Goal: Task Accomplishment & Management: Manage account settings

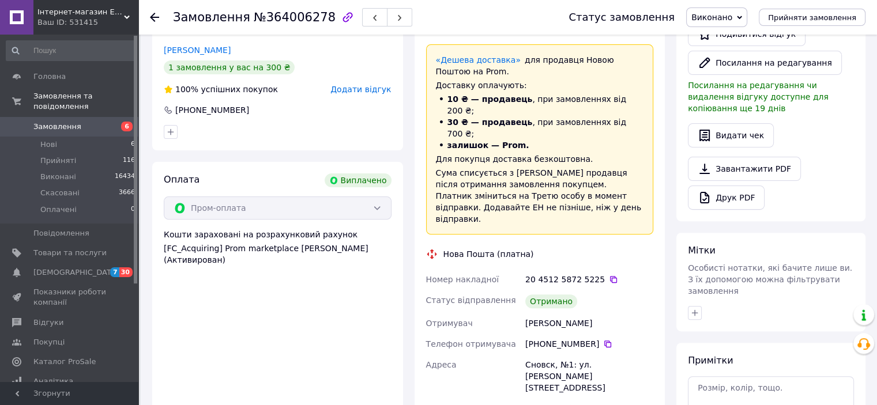
scroll to position [346, 0]
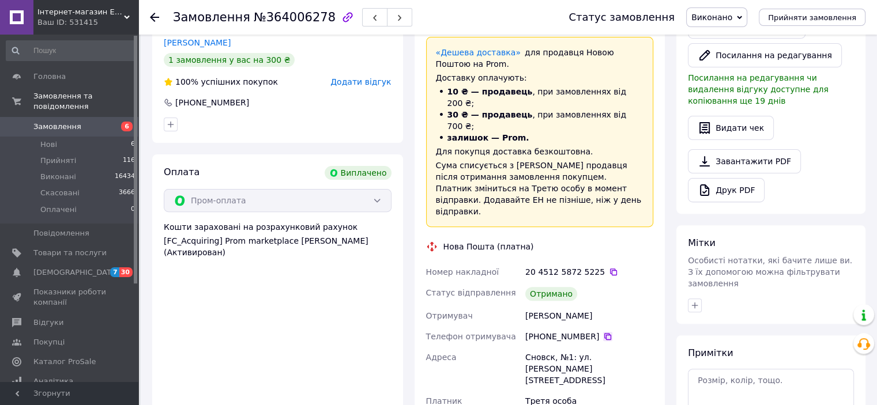
click at [603, 332] on icon at bounding box center [607, 336] width 9 height 9
click at [59, 318] on span "Відгуки" at bounding box center [69, 323] width 73 height 10
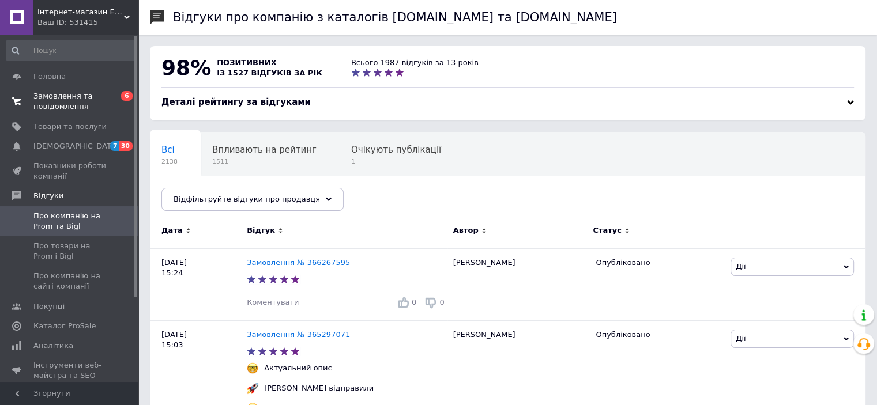
click at [58, 93] on span "Замовлення та повідомлення" at bounding box center [69, 101] width 73 height 21
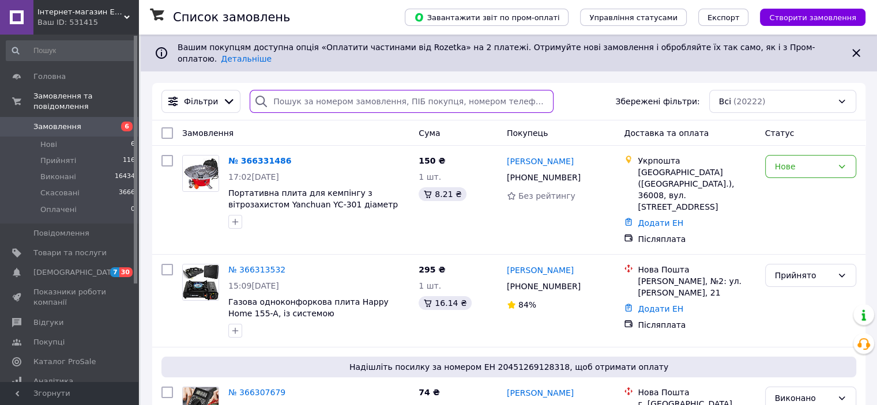
click at [300, 90] on input "search" at bounding box center [402, 101] width 304 height 23
paste input "380 99 109 12 46"
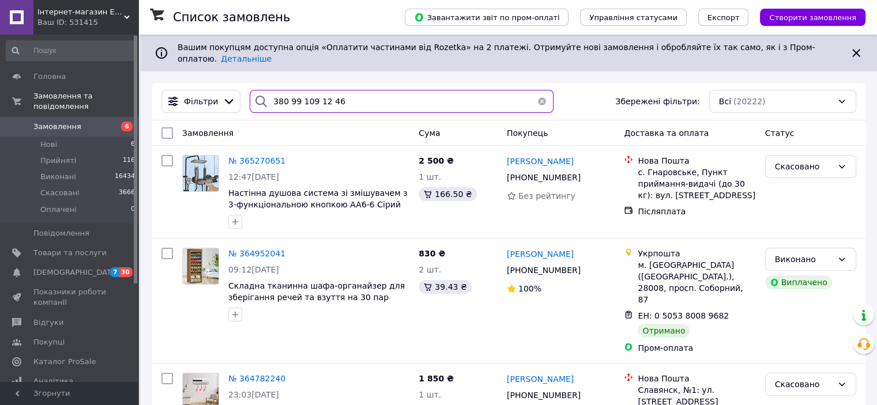
click at [282, 92] on input "380 99 109 12 46" at bounding box center [402, 101] width 304 height 23
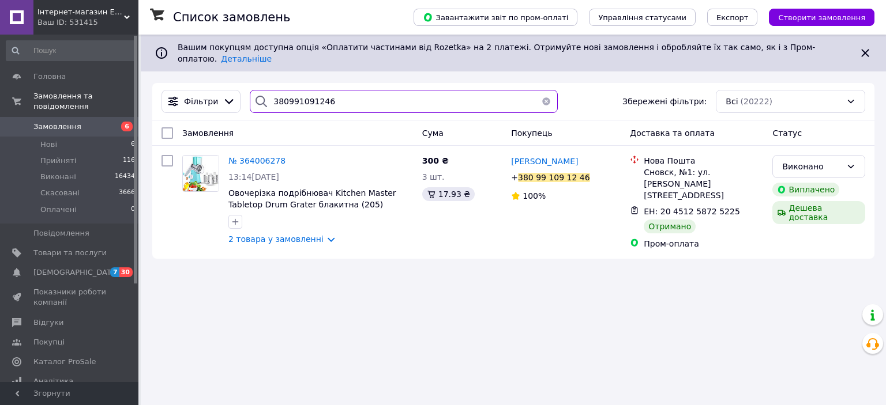
type input "380991091246"
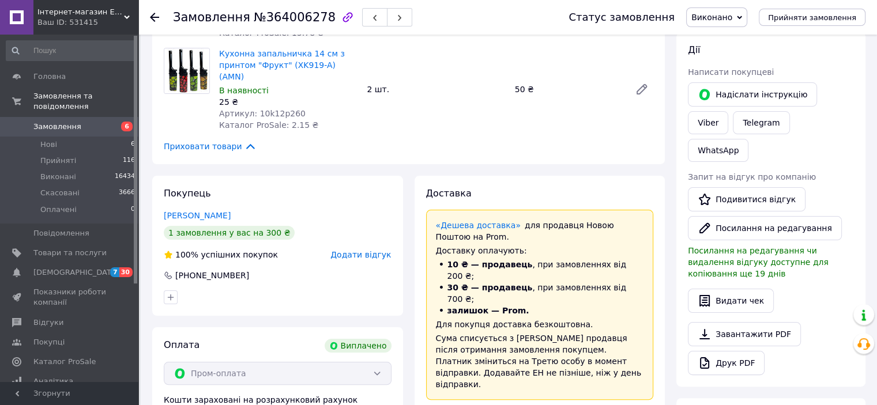
scroll to position [231, 0]
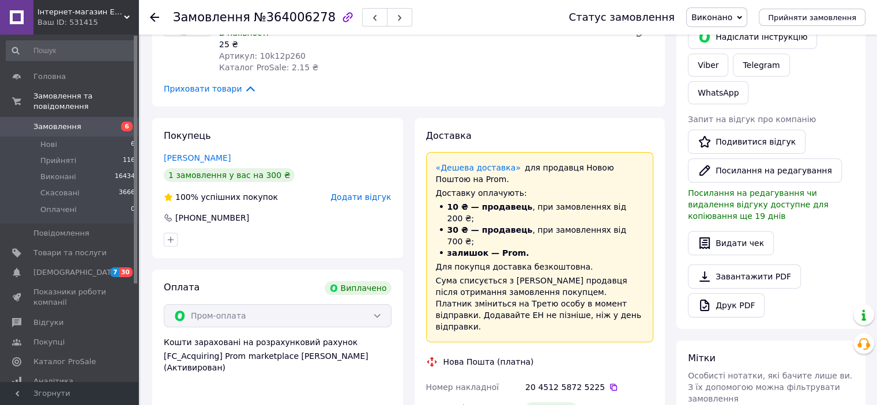
drag, startPoint x: 282, startPoint y: 212, endPoint x: 178, endPoint y: 211, distance: 104.4
click at [178, 212] on div "+380 99 109 12 46" at bounding box center [278, 218] width 230 height 12
copy div "380 99 109 12 46"
drag, startPoint x: 164, startPoint y: 12, endPoint x: 319, endPoint y: 22, distance: 154.9
click at [319, 22] on div "Замовлення №364006278 Статус замовлення Виконано Прийнято Скасовано Оплачено Пр…" at bounding box center [508, 17] width 716 height 35
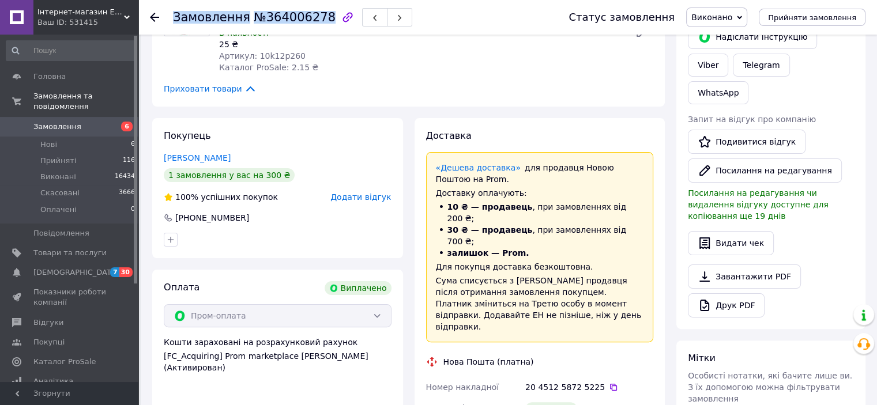
drag, startPoint x: 314, startPoint y: 18, endPoint x: 175, endPoint y: 12, distance: 138.5
click at [175, 12] on h1 "Замовлення №364006278" at bounding box center [254, 17] width 163 height 14
copy h1 "Замовлення №364006278"
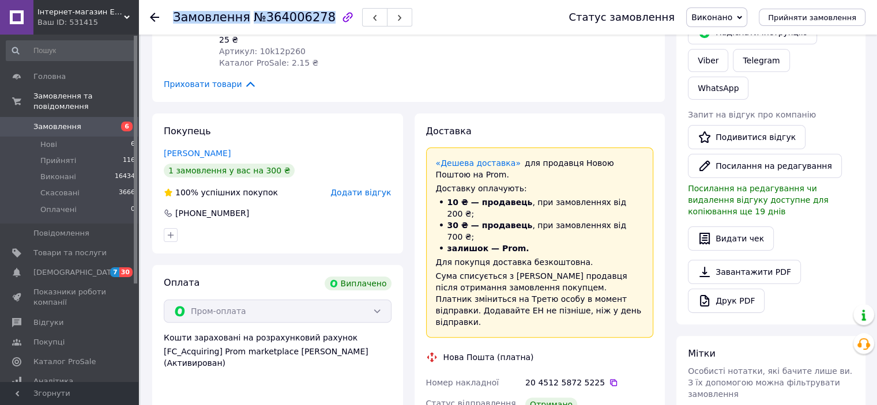
scroll to position [215, 0]
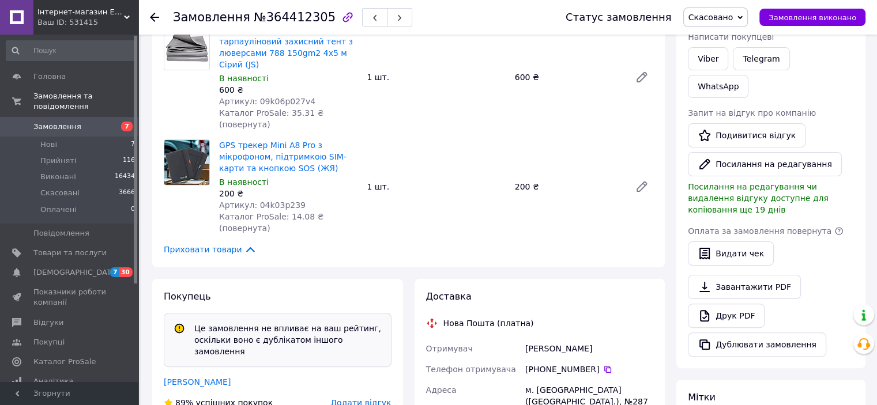
scroll to position [323, 0]
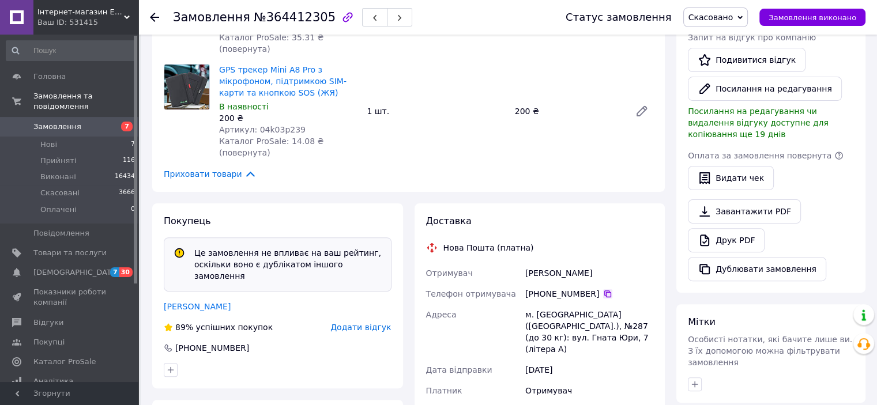
click at [603, 290] on icon at bounding box center [607, 294] width 9 height 9
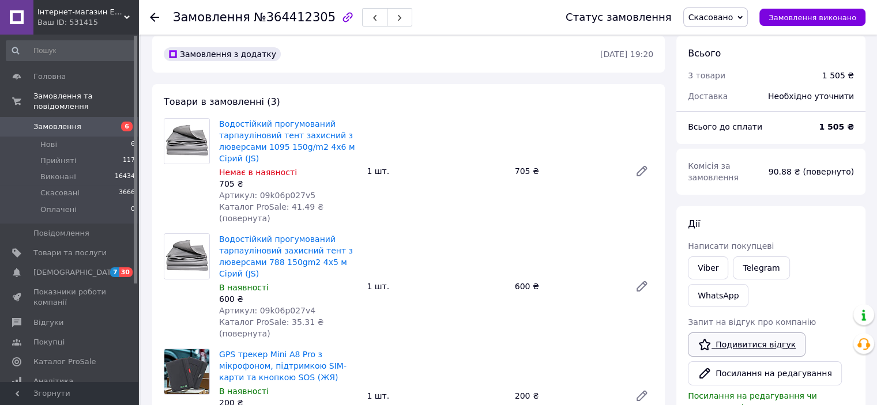
scroll to position [58, 0]
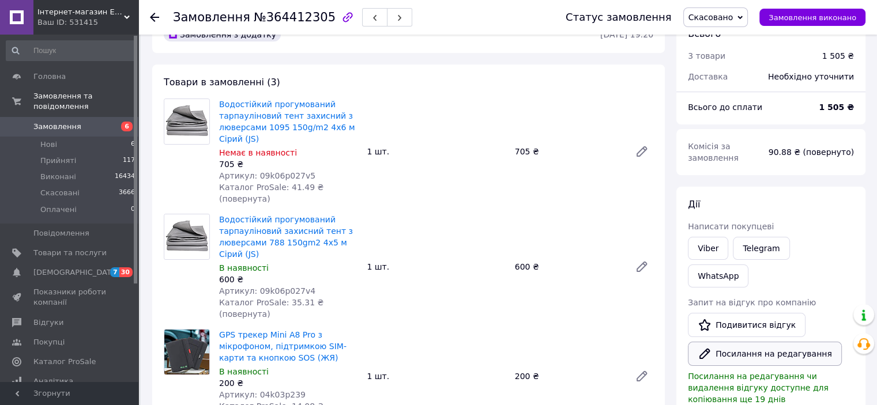
click at [759, 342] on button "Посилання на редагування" at bounding box center [765, 354] width 154 height 24
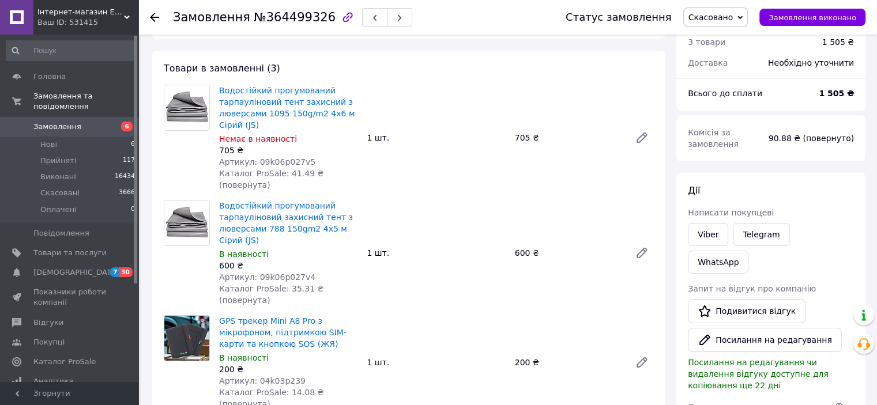
scroll to position [115, 0]
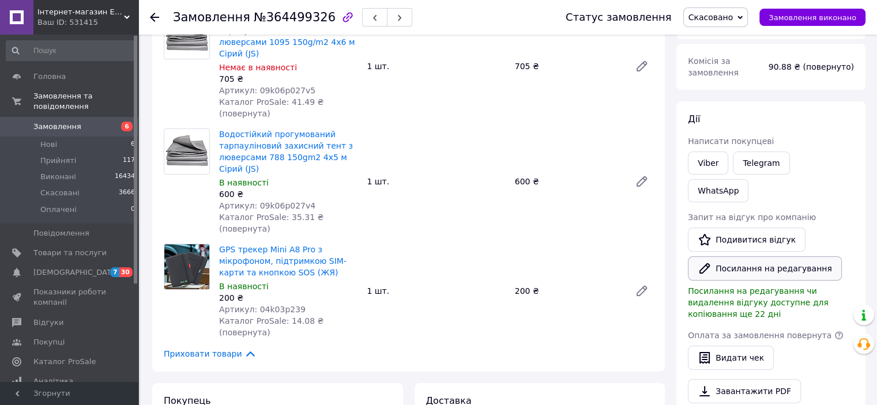
click at [757, 257] on button "Посилання на редагування" at bounding box center [765, 269] width 154 height 24
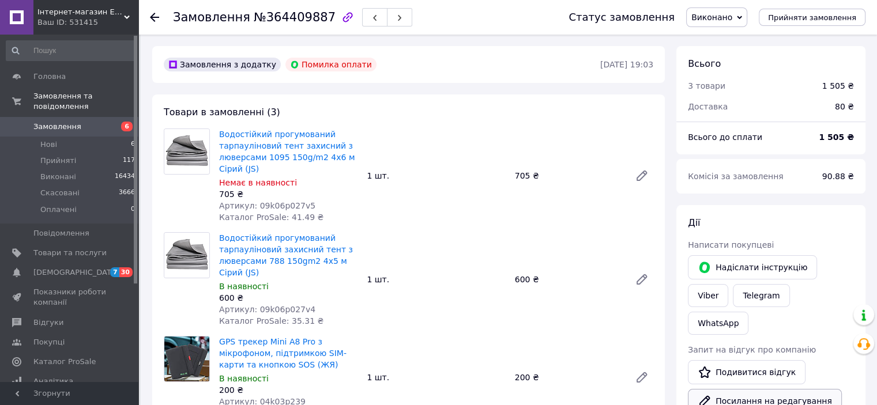
click at [731, 389] on button "Посилання на редагування" at bounding box center [765, 401] width 154 height 24
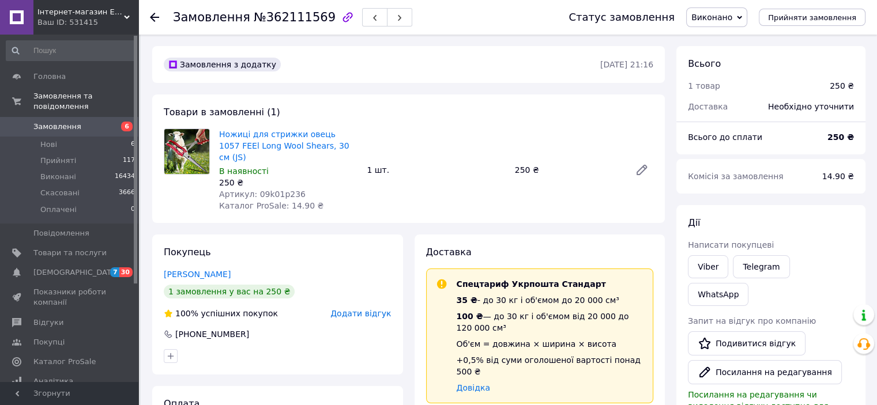
scroll to position [173, 0]
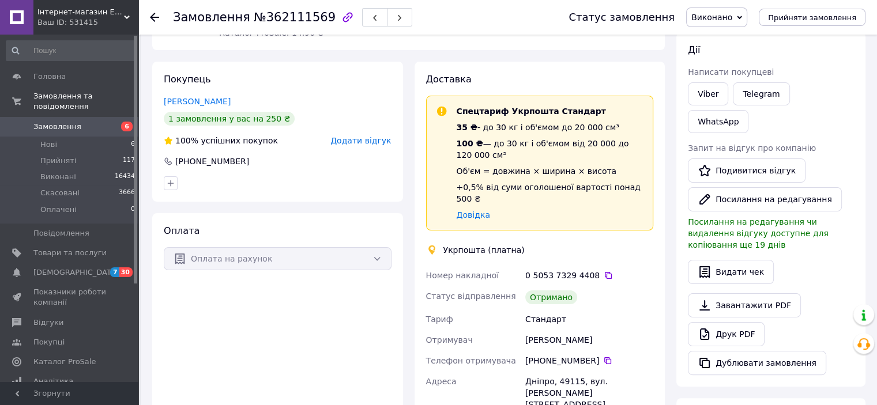
click at [598, 355] on div "[PHONE_NUMBER]" at bounding box center [589, 361] width 128 height 12
click at [604, 358] on icon at bounding box center [607, 361] width 7 height 7
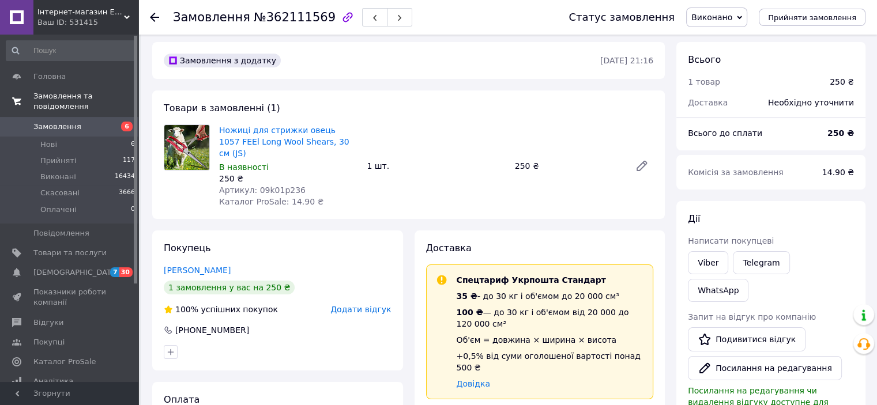
scroll to position [0, 0]
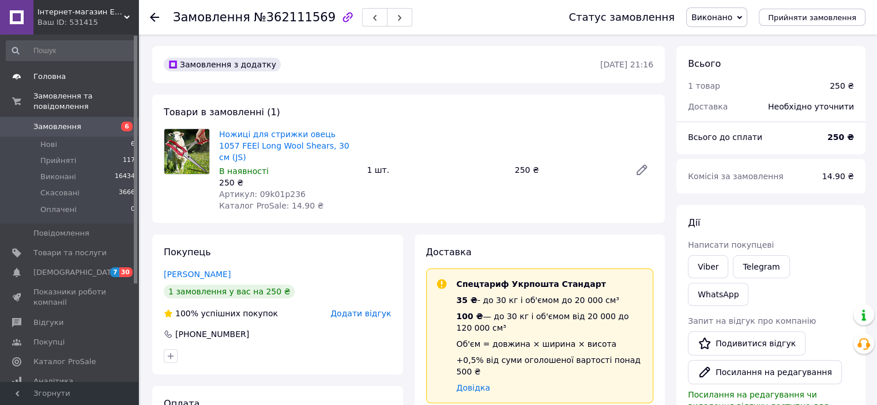
click at [65, 71] on link "Головна" at bounding box center [71, 77] width 142 height 20
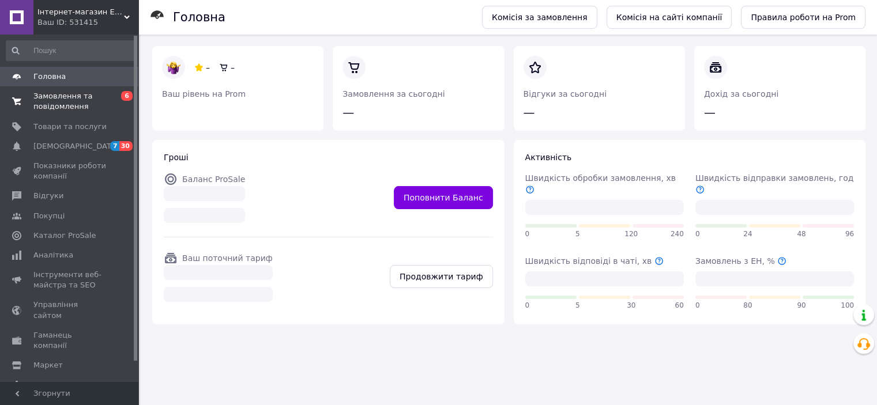
click at [74, 108] on span "Замовлення та повідомлення" at bounding box center [69, 101] width 73 height 21
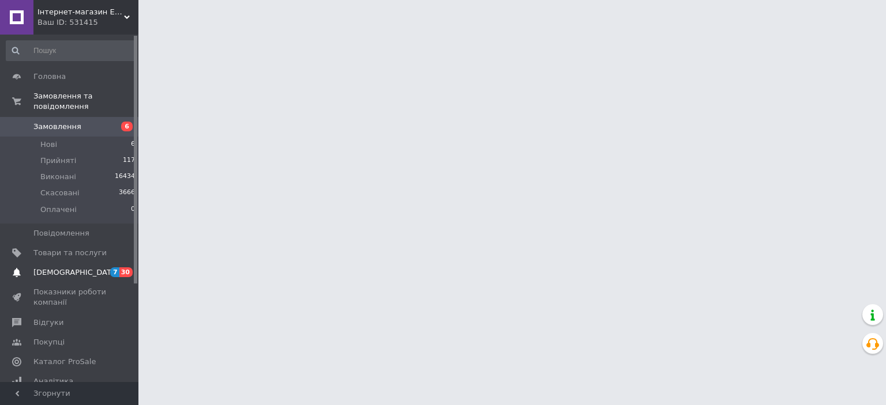
click at [102, 263] on link "[DEMOGRAPHIC_DATA] 7 30" at bounding box center [71, 273] width 142 height 20
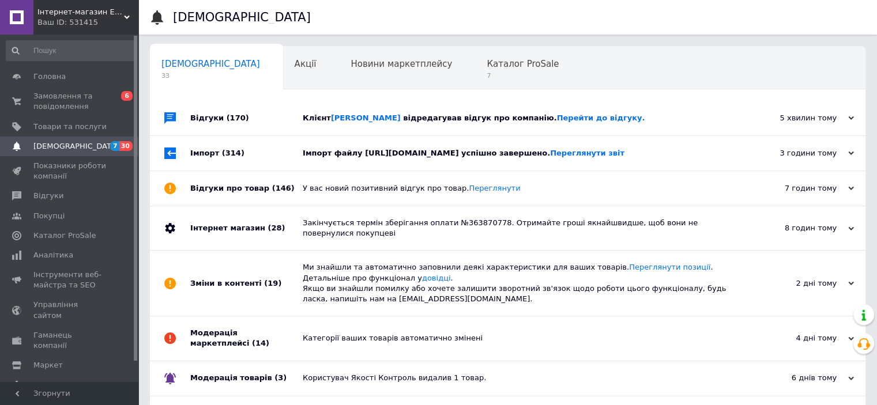
click at [446, 125] on div "Клієнт [PERSON_NAME] відредагував відгук про компанію. Перейти до відгуку." at bounding box center [521, 118] width 436 height 35
click at [852, 119] on use at bounding box center [851, 117] width 6 height 3
click at [619, 123] on div "Клієнт [PERSON_NAME] відредагував відгук про компанію. Перейти до відгуку." at bounding box center [521, 118] width 436 height 10
click at [445, 126] on div "Клієнт [PERSON_NAME] відредагував відгук про компанію. Перейти до відгуку." at bounding box center [521, 118] width 436 height 35
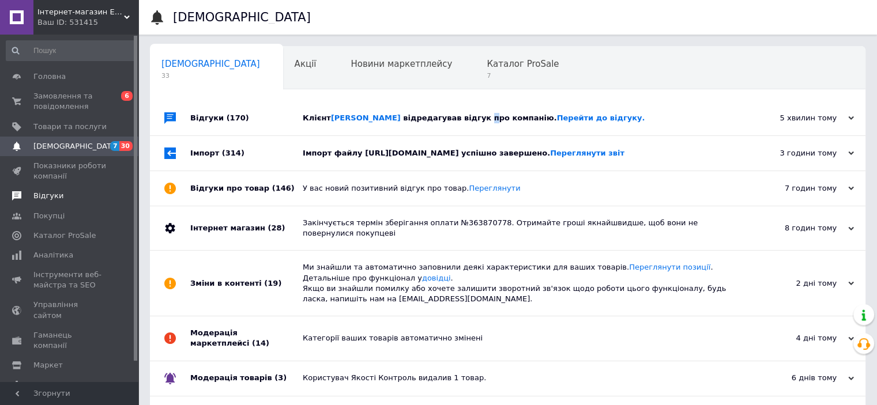
click at [50, 202] on link "Відгуки" at bounding box center [71, 196] width 142 height 20
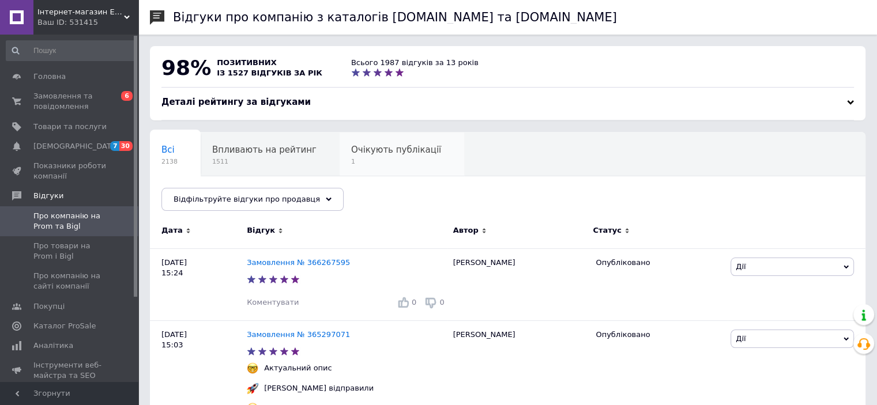
click at [363, 155] on span "Очікують публікації" at bounding box center [396, 150] width 90 height 10
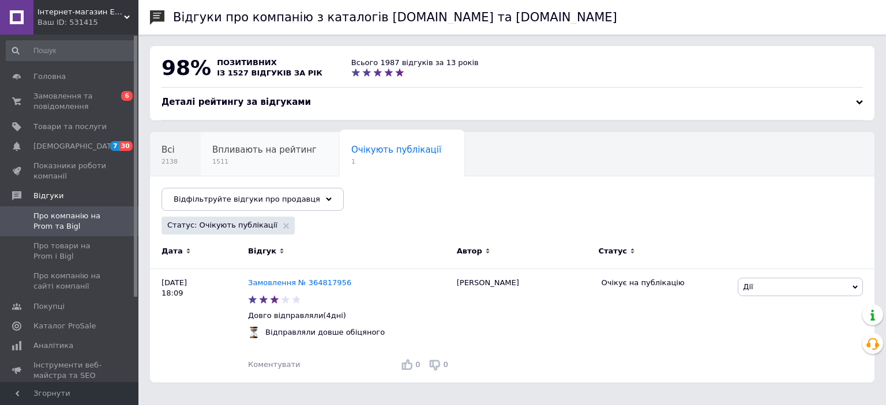
click at [283, 155] on span "Впливають на рейтинг" at bounding box center [264, 150] width 104 height 10
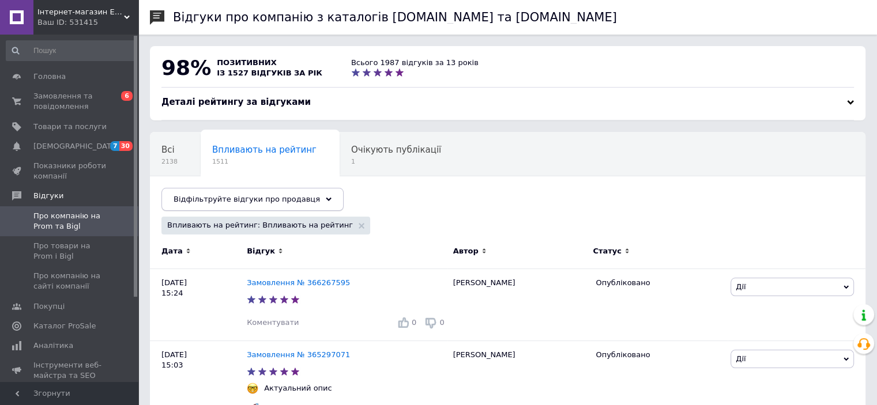
click at [281, 196] on span "Відфільтруйте відгуки про продавця" at bounding box center [247, 199] width 146 height 9
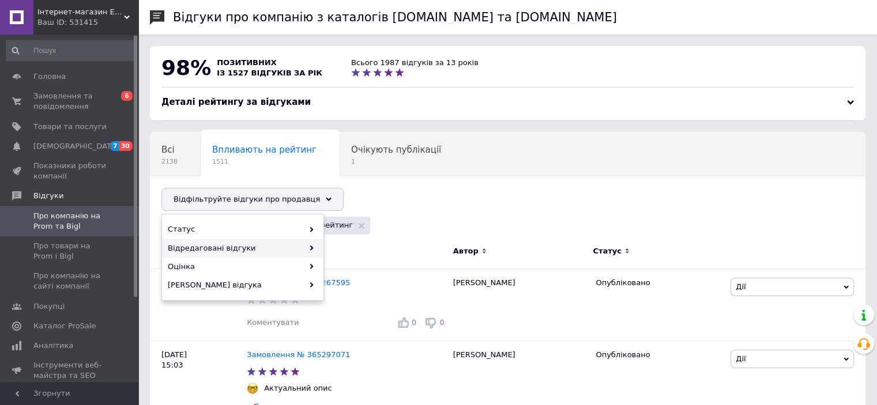
click at [267, 243] on div "Відредаговані відгуки" at bounding box center [243, 248] width 160 height 18
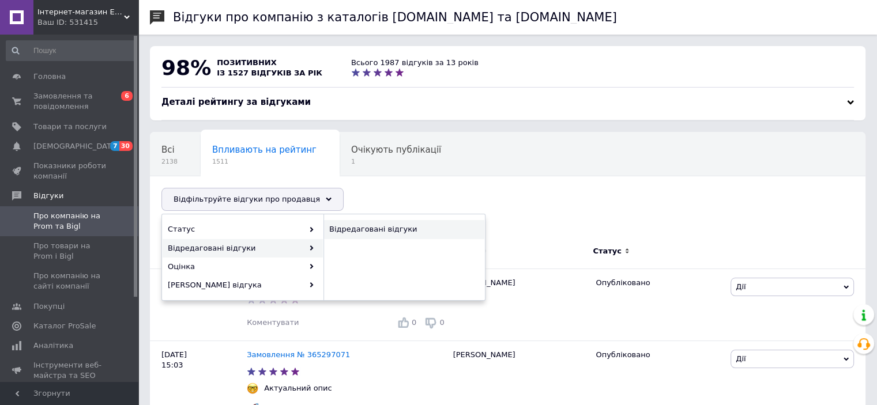
click at [385, 232] on span "Відредаговані відгуки" at bounding box center [402, 229] width 147 height 10
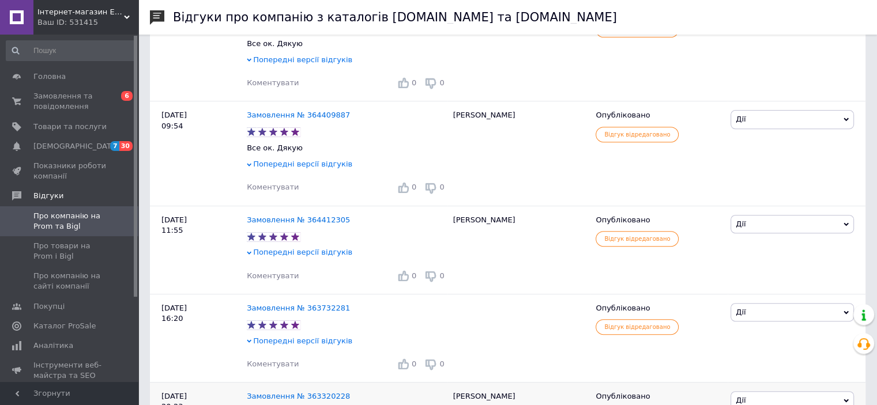
scroll to position [416, 0]
